Goal: Task Accomplishment & Management: Manage account settings

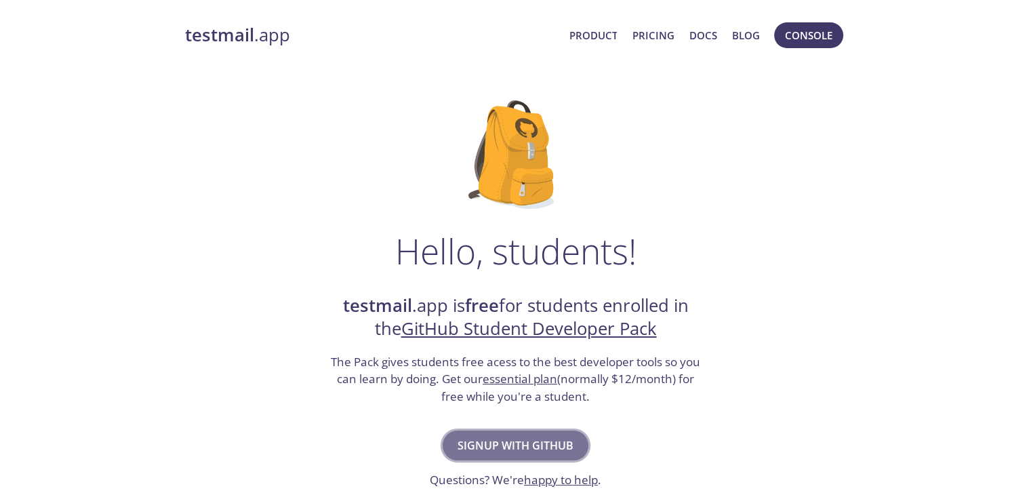
click at [523, 451] on span "Signup with GitHub" at bounding box center [516, 445] width 116 height 19
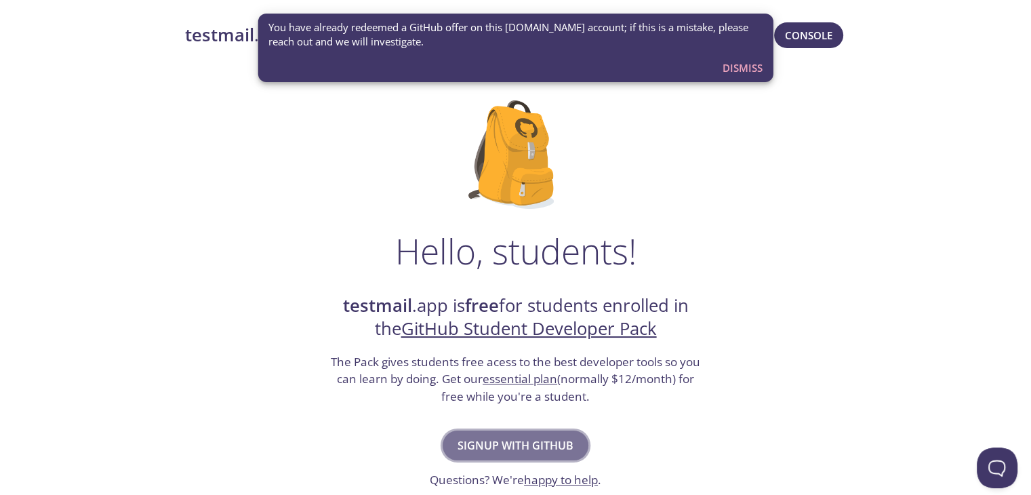
click at [525, 443] on span "Signup with GitHub" at bounding box center [516, 445] width 116 height 19
click at [757, 64] on span "Dismiss" at bounding box center [743, 68] width 40 height 18
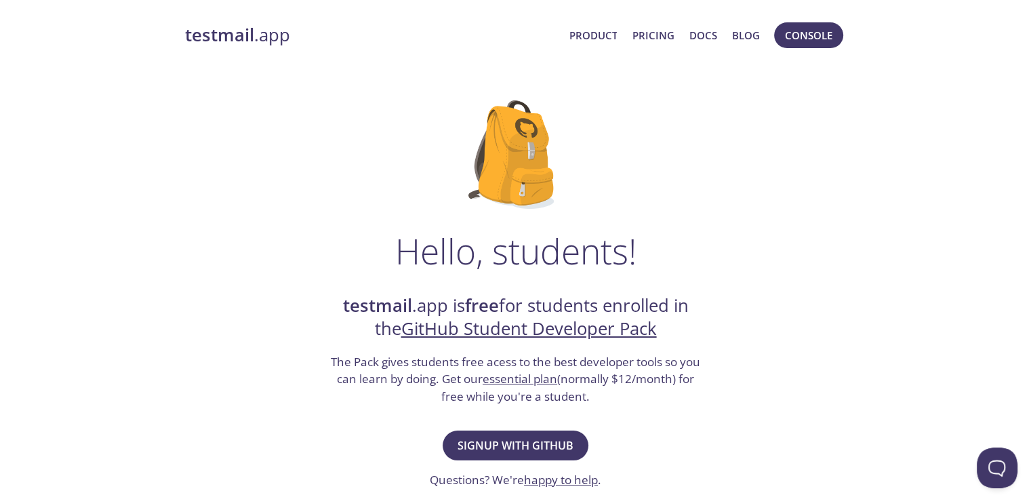
click at [266, 40] on link "testmail .app" at bounding box center [372, 35] width 374 height 23
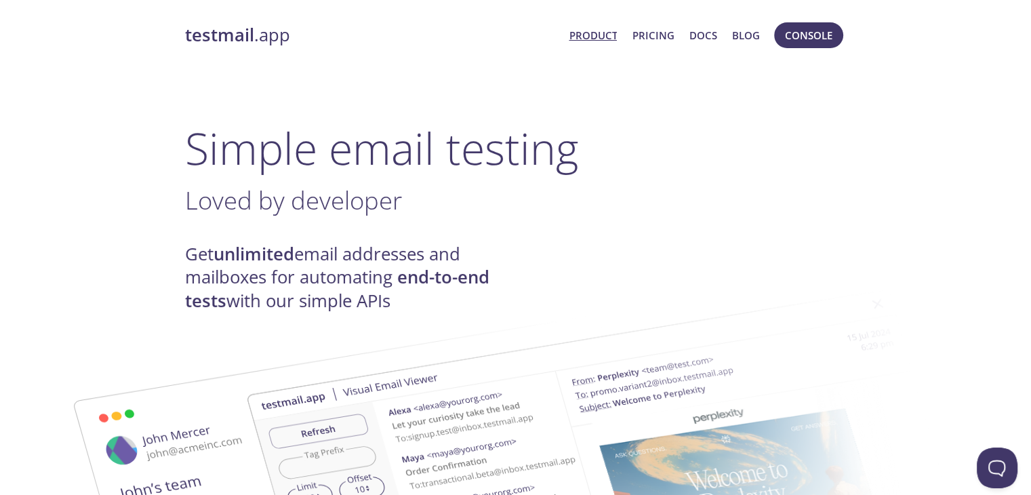
click at [604, 34] on link "Product" at bounding box center [593, 35] width 48 height 18
click at [808, 22] on button "Console" at bounding box center [808, 35] width 69 height 26
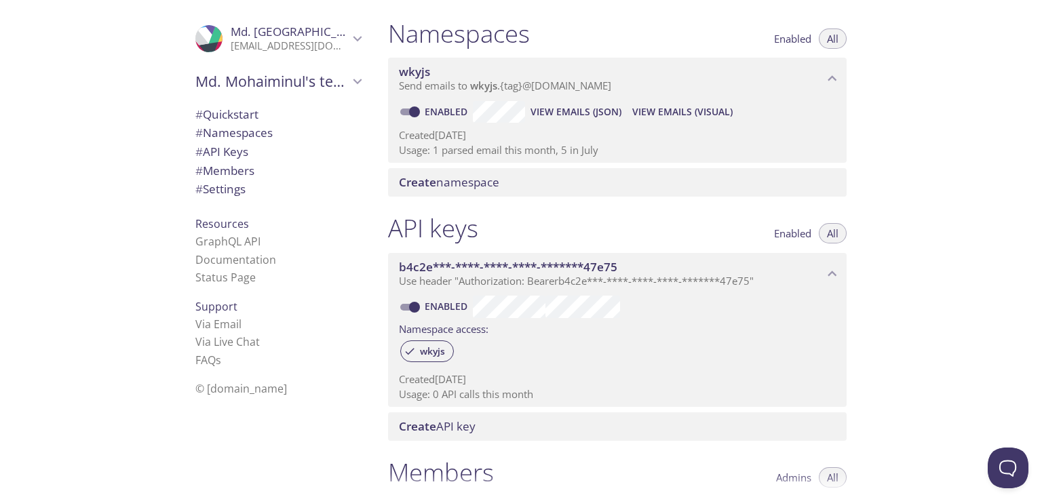
scroll to position [151, 0]
click at [571, 334] on div "Namespace access:" at bounding box center [617, 330] width 437 height 20
click at [527, 339] on div "Namespace access:" at bounding box center [617, 330] width 437 height 20
click at [464, 301] on span "Enabled" at bounding box center [447, 308] width 50 height 16
click at [439, 301] on input "Enabled" at bounding box center [414, 309] width 49 height 16
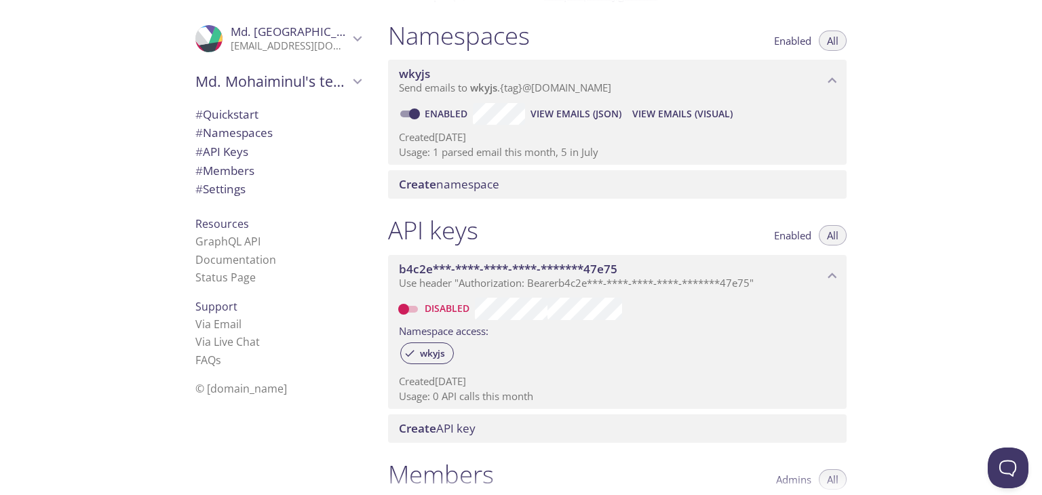
click at [448, 302] on link "Disabled" at bounding box center [448, 308] width 52 height 13
click at [428, 302] on input "Disabled" at bounding box center [403, 309] width 49 height 16
checkbox input "true"
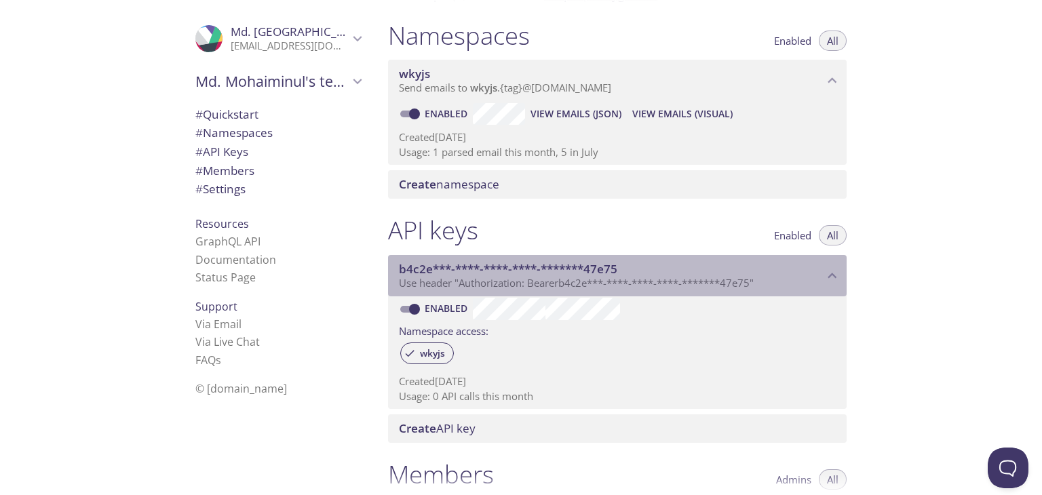
click at [467, 269] on span "b4c2e***-****-****-****-*******47e75" at bounding box center [508, 269] width 218 height 16
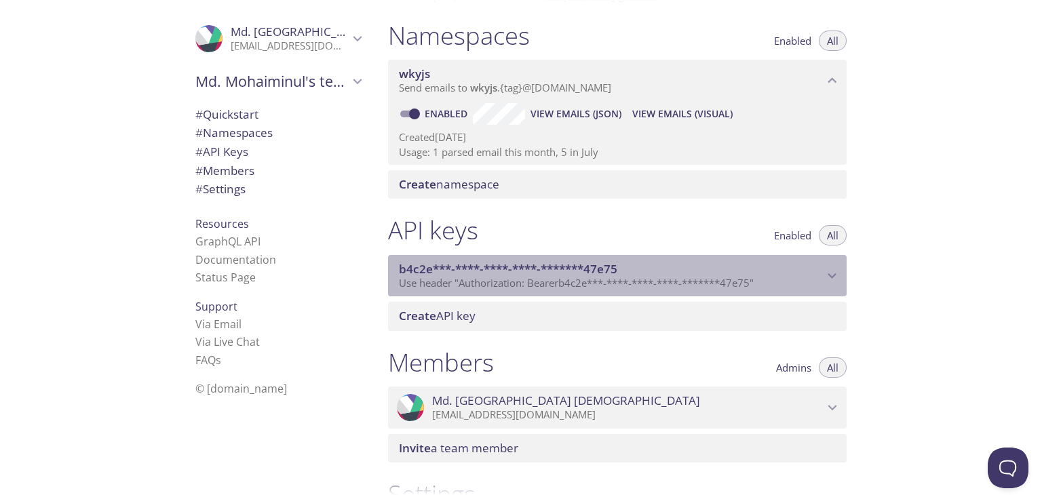
click at [467, 269] on span "b4c2e***-****-****-****-*******47e75" at bounding box center [508, 269] width 218 height 16
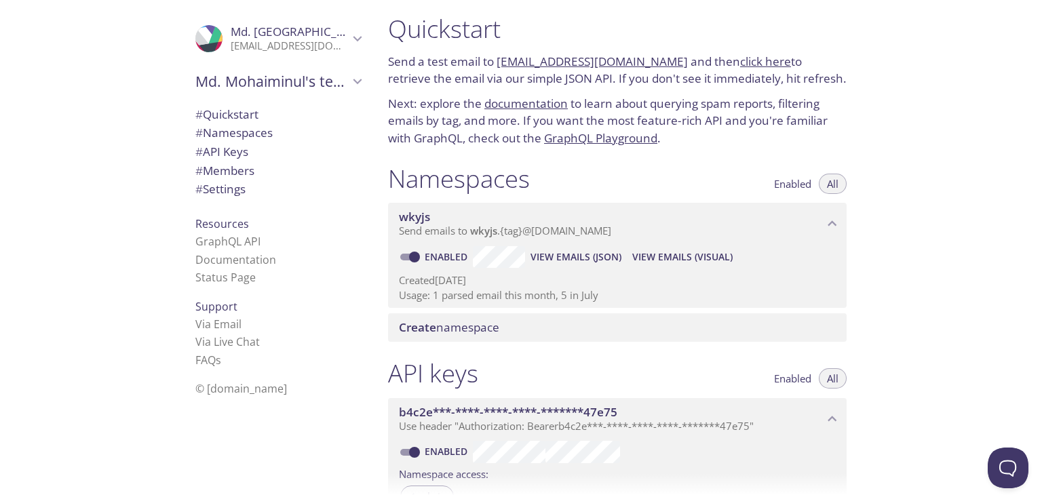
scroll to position [0, 0]
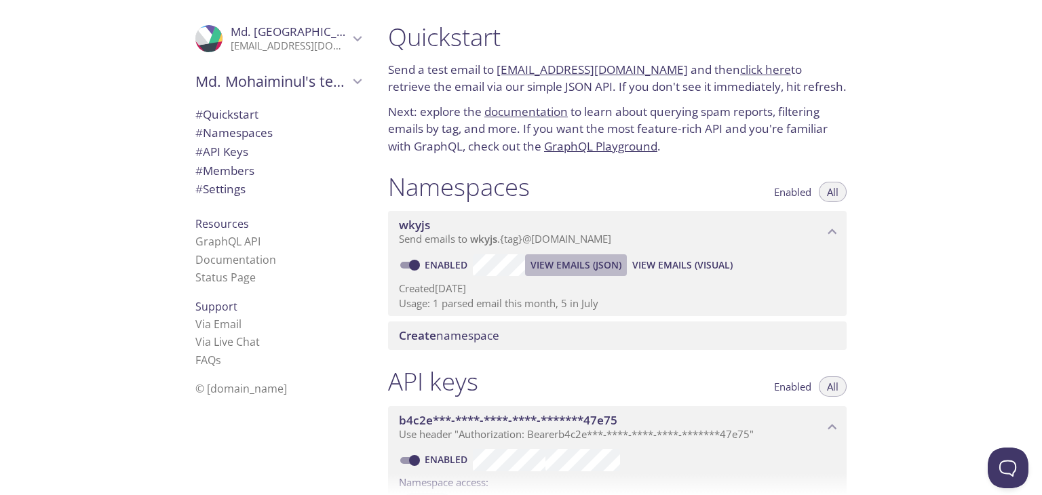
click at [578, 266] on span "View Emails (JSON)" at bounding box center [575, 265] width 91 height 16
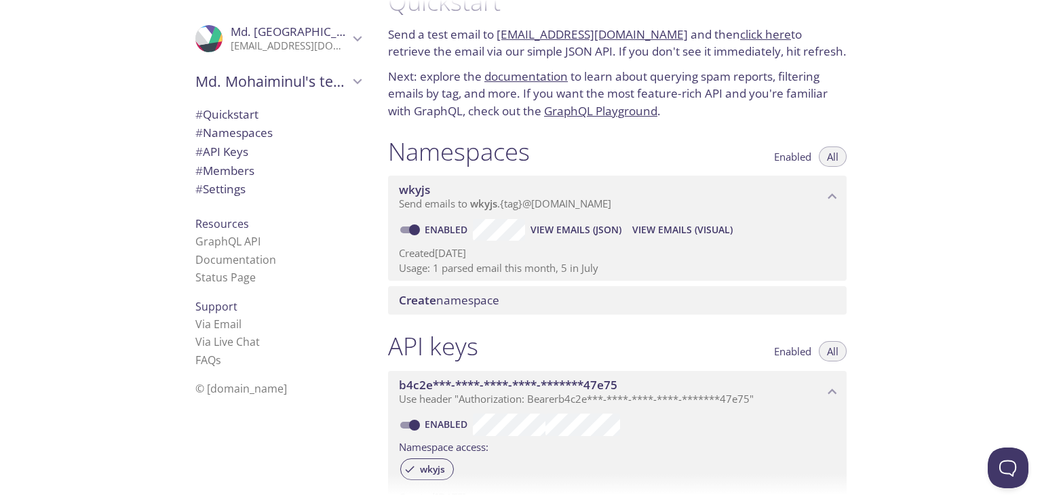
scroll to position [35, 0]
click at [572, 234] on span "View Emails (JSON)" at bounding box center [575, 230] width 91 height 16
click at [650, 228] on span "View Emails (Visual)" at bounding box center [682, 230] width 100 height 16
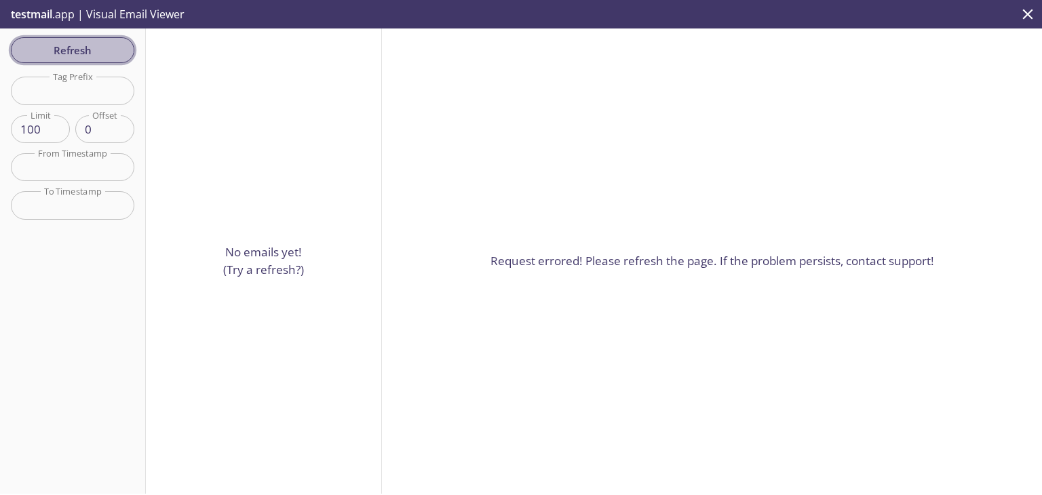
click at [68, 46] on span "Refresh" at bounding box center [73, 50] width 102 height 18
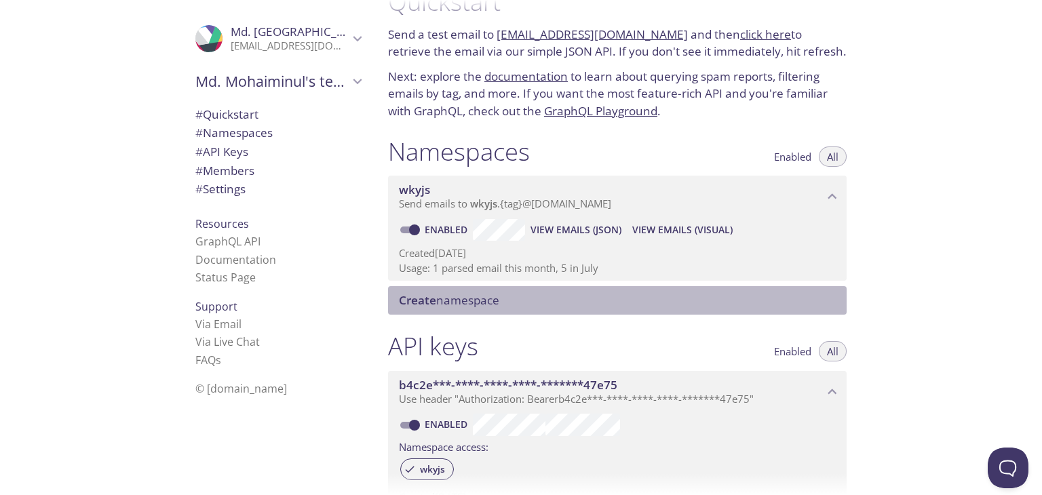
click at [470, 300] on span "Create namespace" at bounding box center [449, 300] width 100 height 16
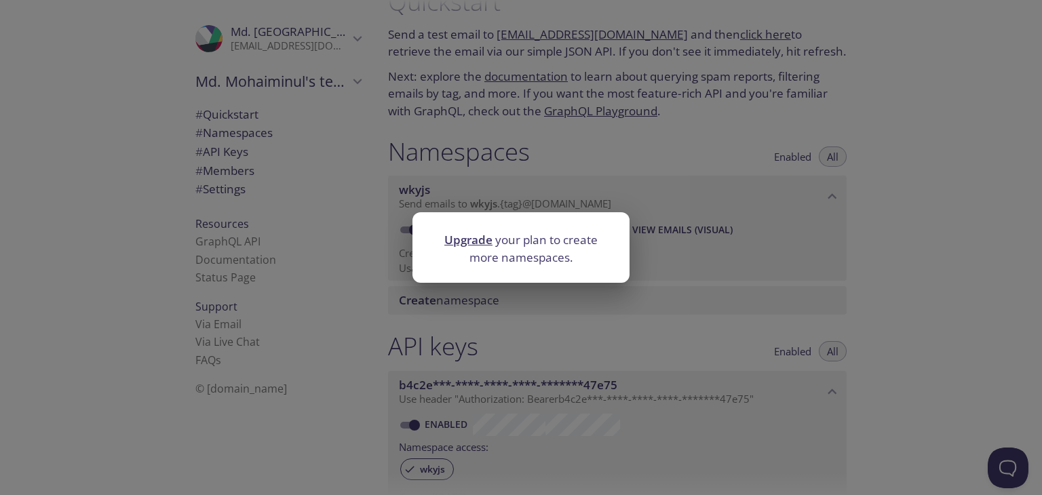
click at [653, 352] on div "Upgrade your plan to create more namespaces." at bounding box center [521, 247] width 1042 height 495
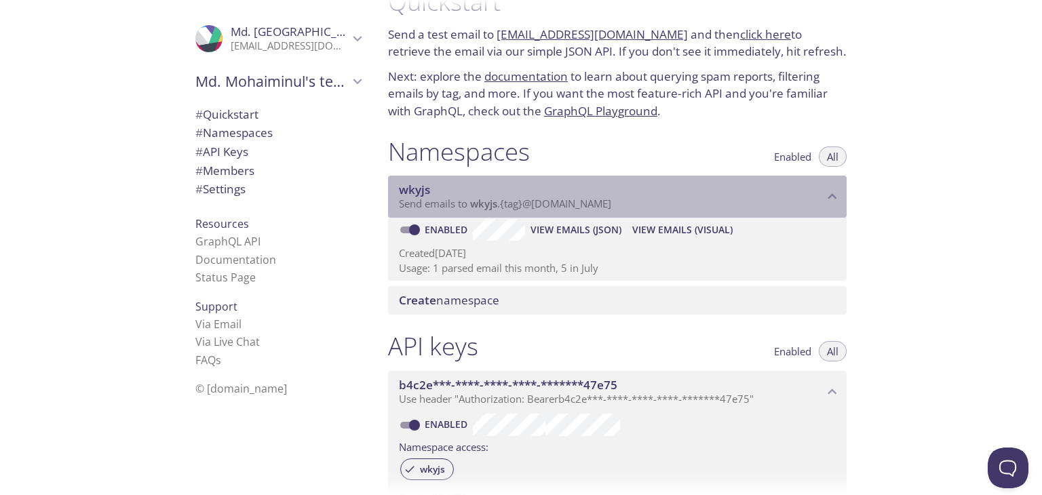
drag, startPoint x: 463, startPoint y: 204, endPoint x: 502, endPoint y: 199, distance: 39.0
click at [502, 199] on span "Send emails to wkyjs . {tag} @[DOMAIN_NAME]" at bounding box center [505, 204] width 212 height 14
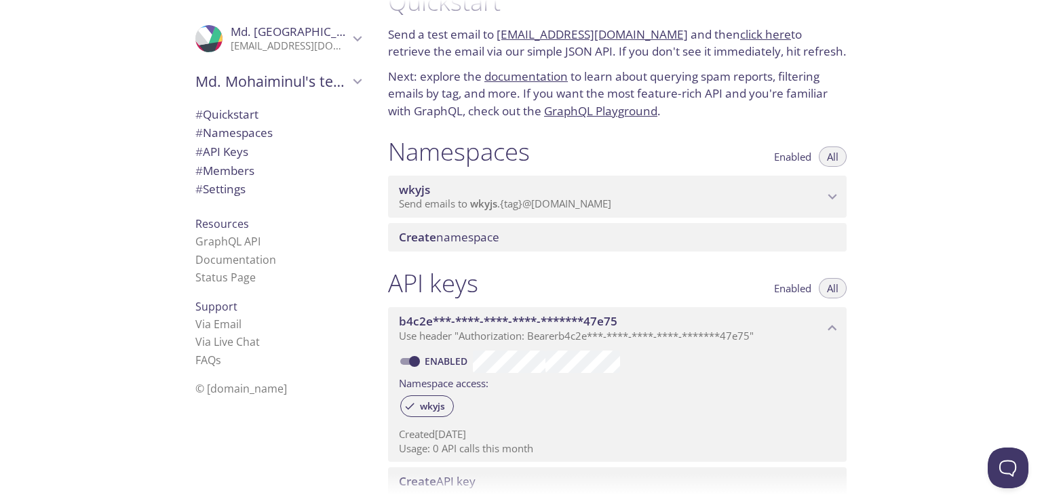
click at [502, 199] on span "Send emails to wkyjs . {tag} @[DOMAIN_NAME]" at bounding box center [505, 204] width 212 height 14
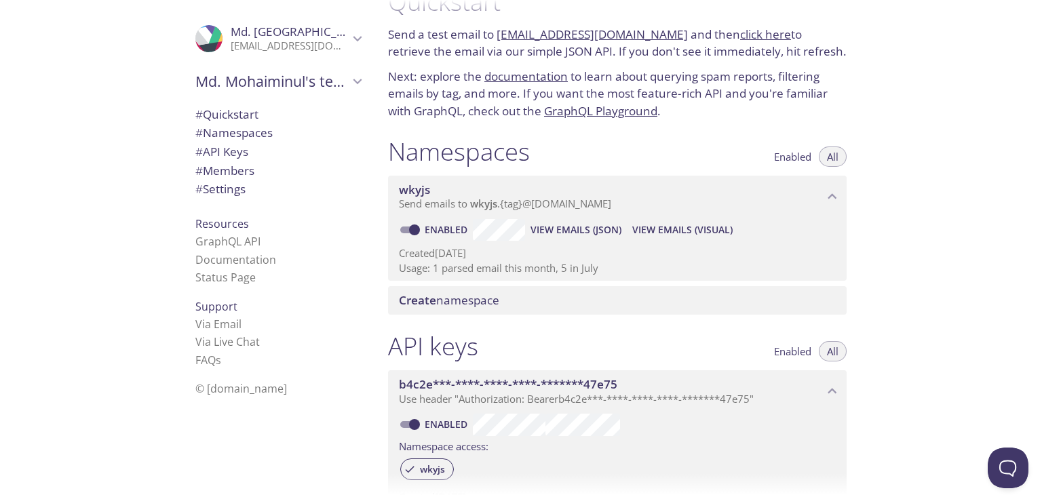
click at [502, 199] on span "Send emails to wkyjs . {tag} @[DOMAIN_NAME]" at bounding box center [505, 204] width 212 height 14
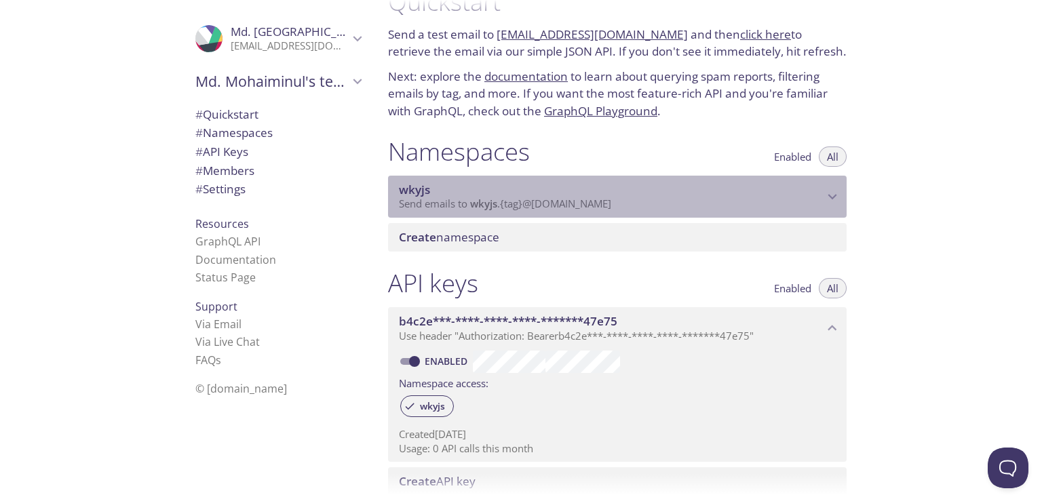
click at [502, 199] on span "Send emails to wkyjs . {tag} @[DOMAIN_NAME]" at bounding box center [505, 204] width 212 height 14
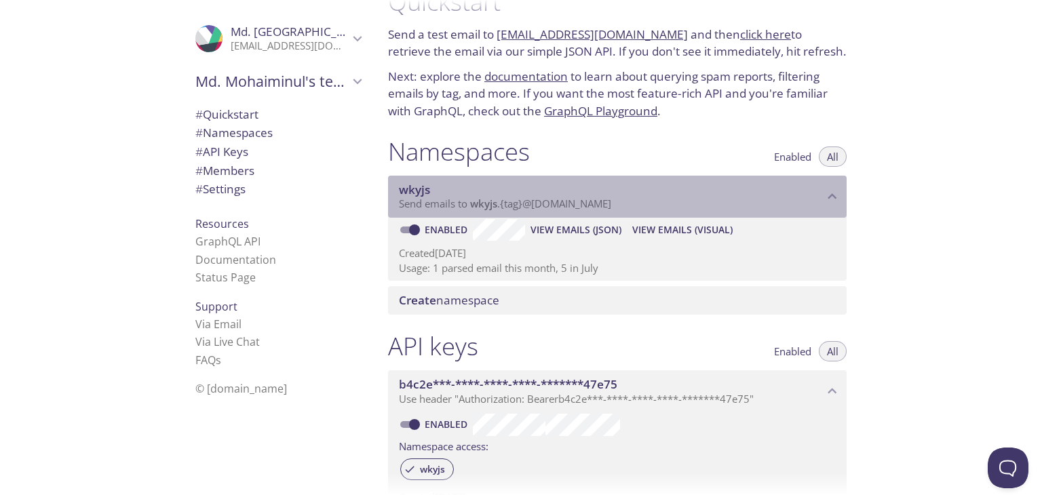
click at [502, 199] on span "Send emails to wkyjs . {tag} @[DOMAIN_NAME]" at bounding box center [505, 204] width 212 height 14
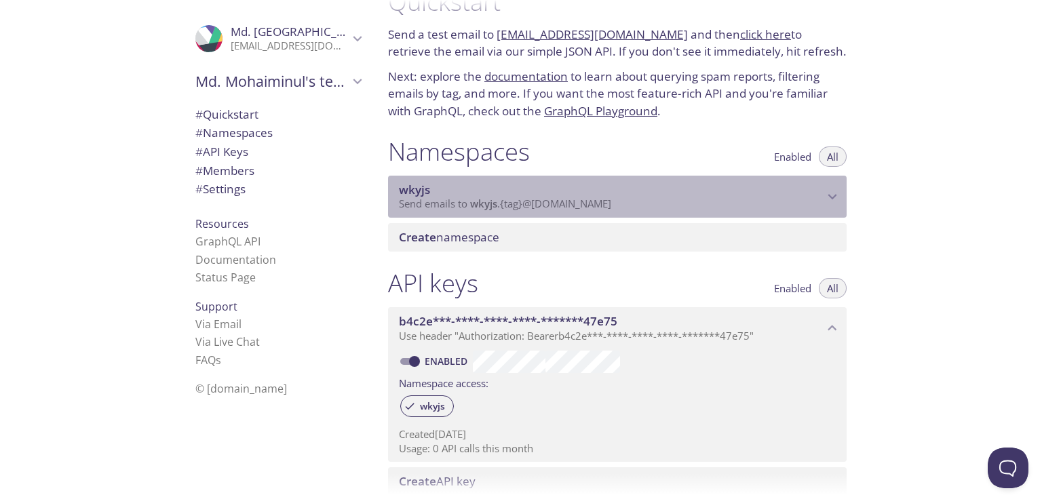
click at [502, 199] on span "Send emails to wkyjs . {tag} @[DOMAIN_NAME]" at bounding box center [505, 204] width 212 height 14
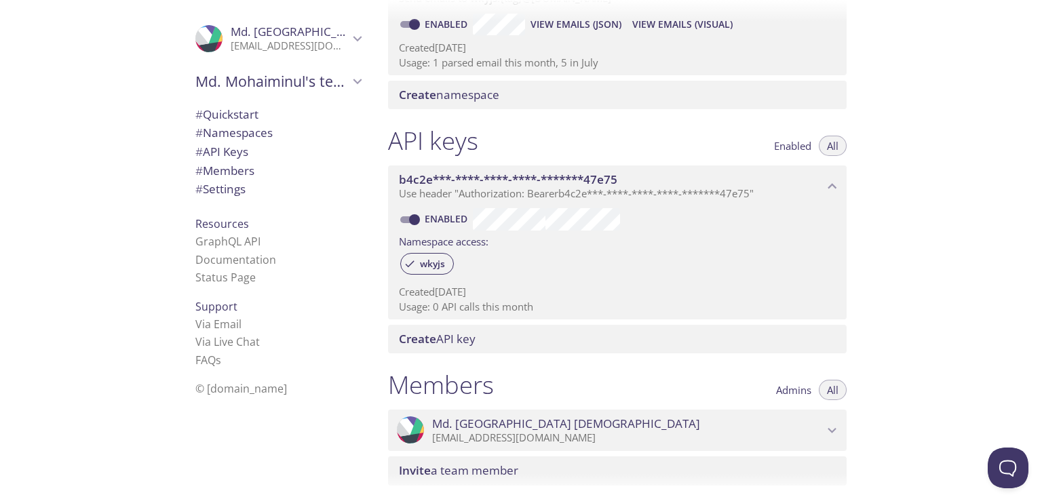
scroll to position [240, 0]
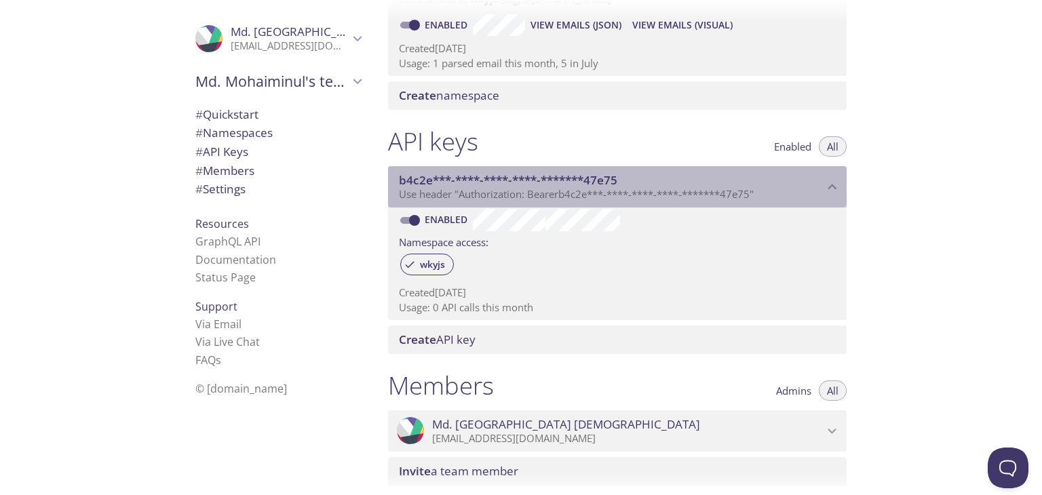
click at [508, 193] on span "Use header "Authorization: Bearer b4c2e***-****-****-****-*******47e75 "" at bounding box center [576, 194] width 355 height 14
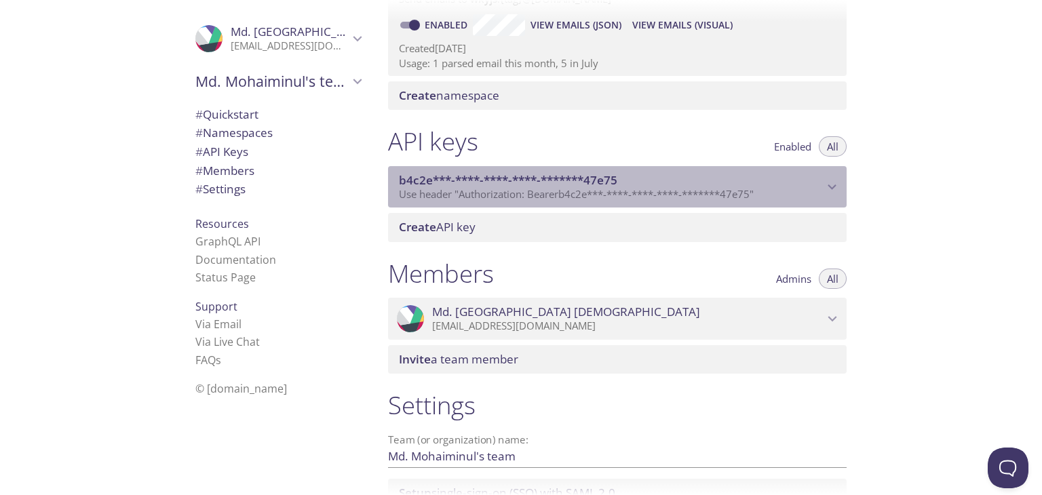
click at [508, 193] on span "Use header "Authorization: Bearer b4c2e***-****-****-****-*******47e75 "" at bounding box center [576, 194] width 355 height 14
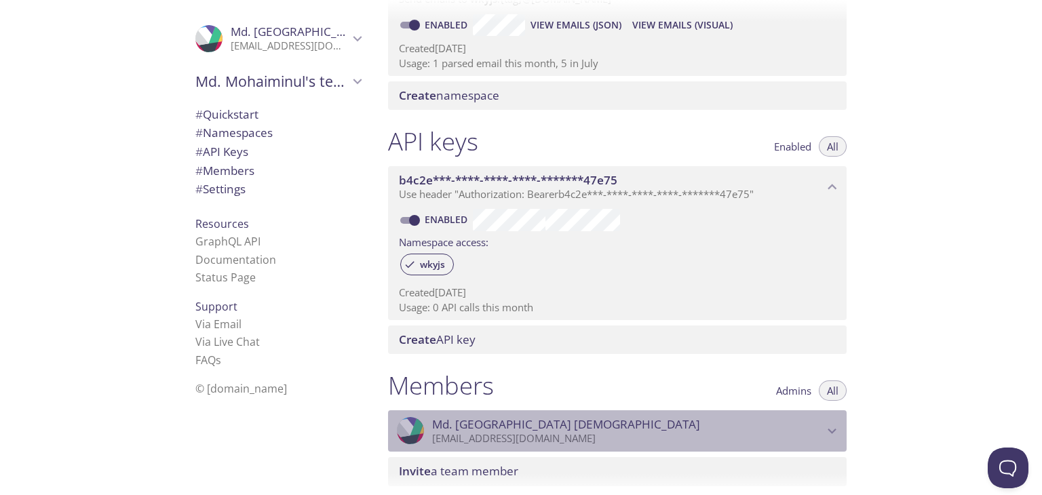
click at [608, 432] on p "[EMAIL_ADDRESS][DOMAIN_NAME]" at bounding box center [627, 439] width 391 height 14
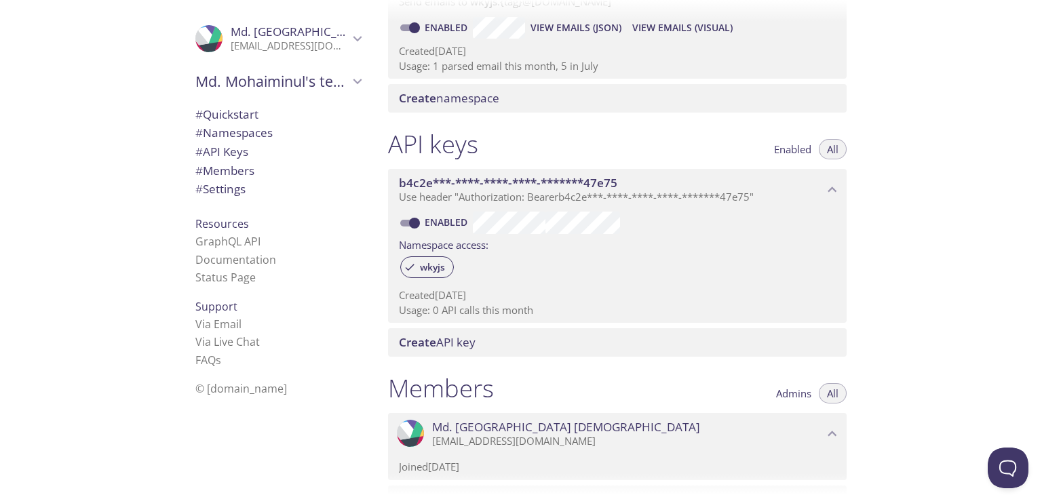
scroll to position [234, 0]
